Goal: Task Accomplishment & Management: Complete application form

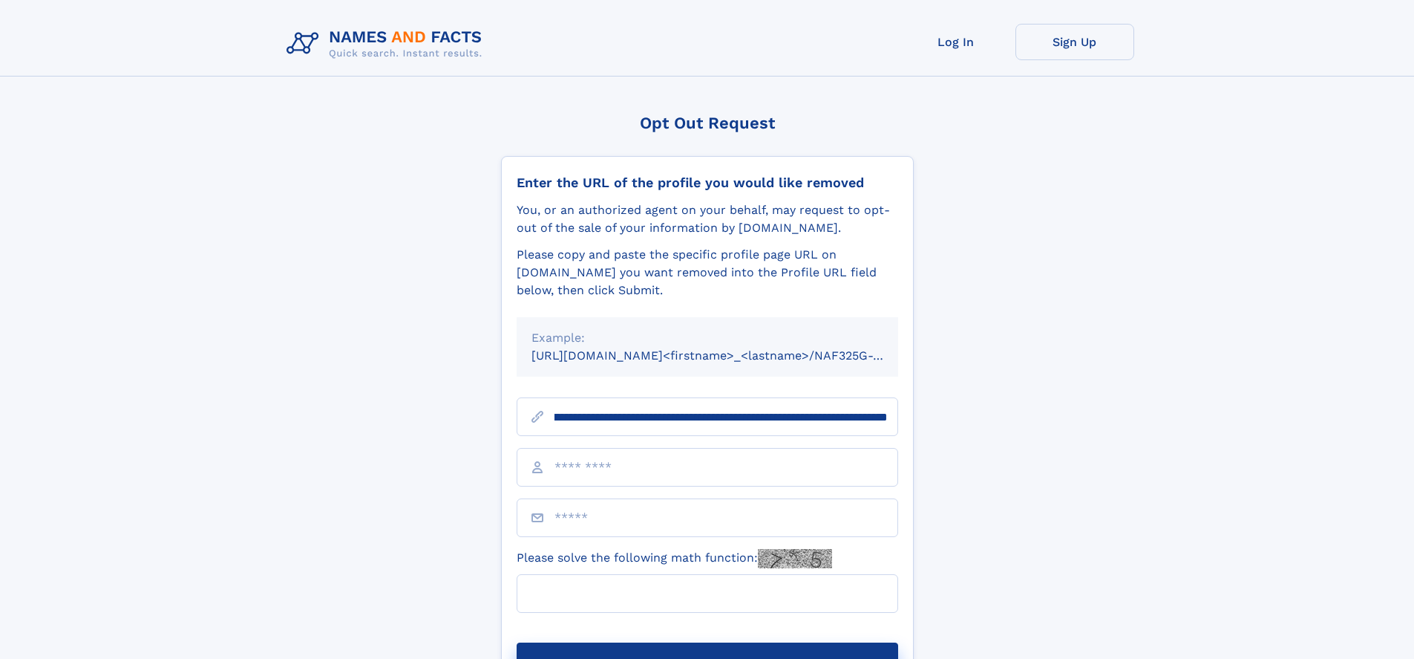
scroll to position [0, 183]
type input "**********"
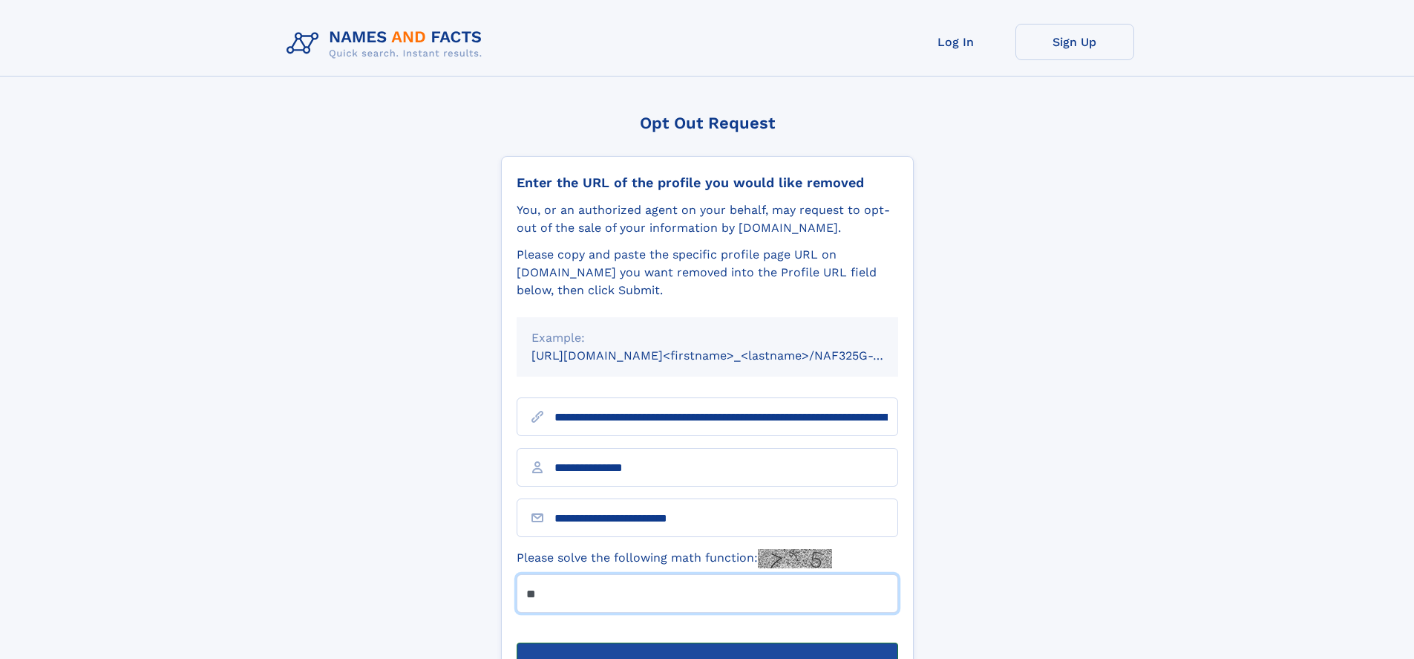
type input "**"
click at [707, 642] on button "Submit Opt Out Request" at bounding box center [708, 666] width 382 height 48
